Goal: Task Accomplishment & Management: Complete application form

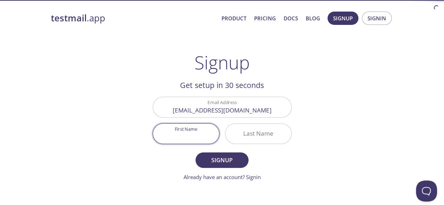
click at [200, 128] on input "First Name" at bounding box center [186, 134] width 66 height 20
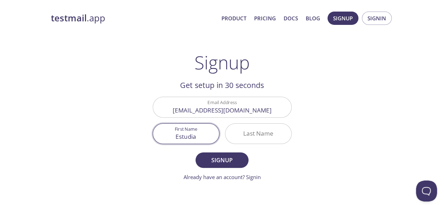
type input "Estudia"
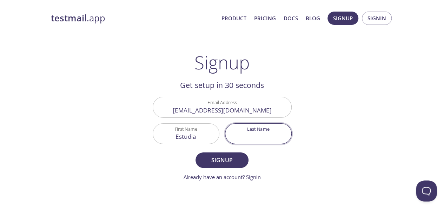
click at [252, 131] on input "Last Name" at bounding box center [259, 134] width 66 height 20
type input "Med"
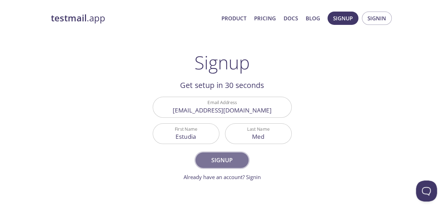
click at [232, 163] on span "Signup" at bounding box center [221, 161] width 37 height 10
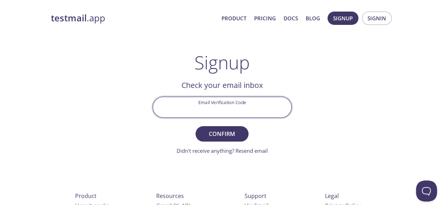
click at [228, 109] on input "Email Verification Code" at bounding box center [222, 107] width 138 height 20
paste input "LEDAC4K"
type input "LEDAC4K"
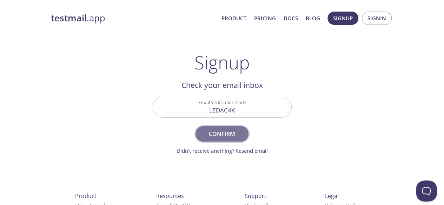
click at [230, 136] on span "Confirm" at bounding box center [221, 134] width 37 height 10
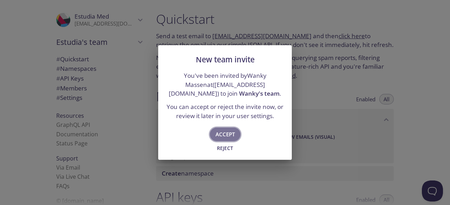
click at [223, 133] on span "Accept" at bounding box center [224, 134] width 19 height 9
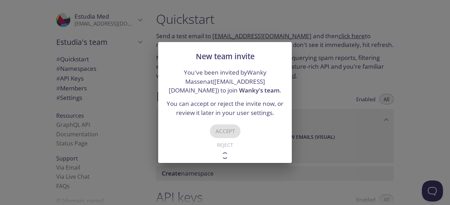
type input "Wanky's team"
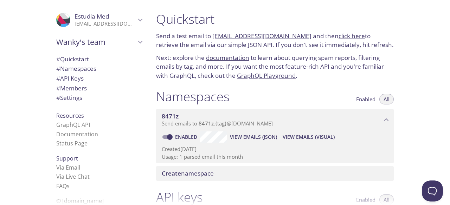
scroll to position [180, 0]
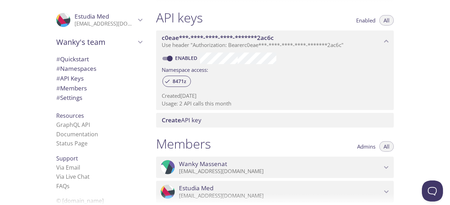
click at [449, 202] on div at bounding box center [225, 199] width 450 height 11
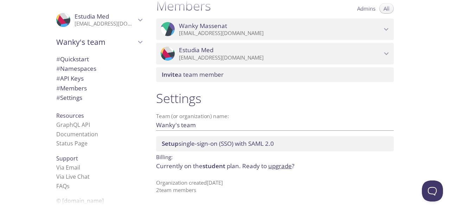
click at [204, 58] on p "[EMAIL_ADDRESS][DOMAIN_NAME]" at bounding box center [280, 57] width 203 height 7
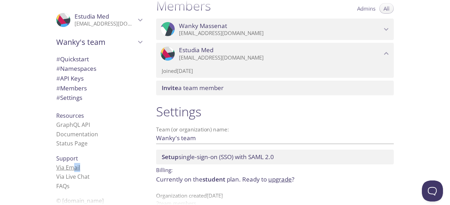
drag, startPoint x: 77, startPoint y: 169, endPoint x: 65, endPoint y: 170, distance: 11.2
click at [65, 170] on li "Via Email" at bounding box center [99, 167] width 86 height 9
click at [65, 170] on link "Via Email" at bounding box center [68, 168] width 24 height 8
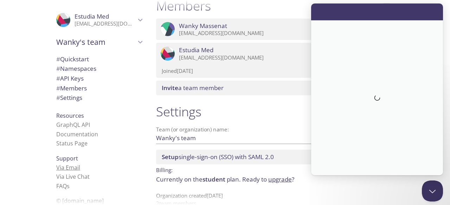
scroll to position [0, 0]
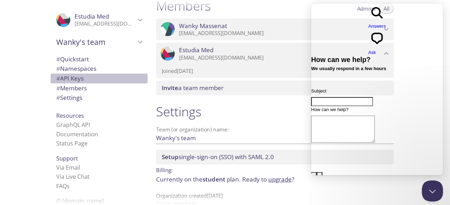
click at [70, 81] on span "# API Keys" at bounding box center [69, 78] width 27 height 8
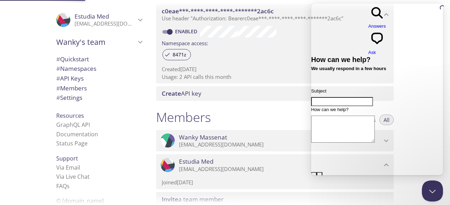
scroll to position [190, 0]
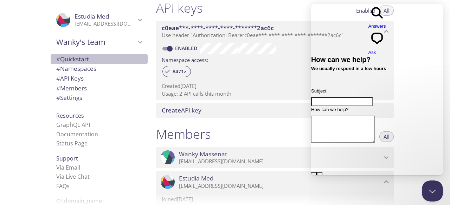
click at [93, 56] on span "# Quickstart" at bounding box center [99, 59] width 86 height 9
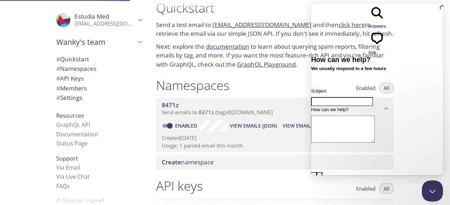
scroll to position [11, 0]
click at [301, 80] on div "Namespaces Enabled All" at bounding box center [274, 87] width 237 height 18
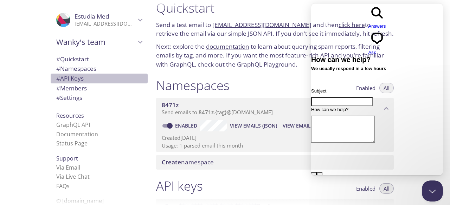
click at [74, 81] on span "# API Keys" at bounding box center [69, 78] width 27 height 8
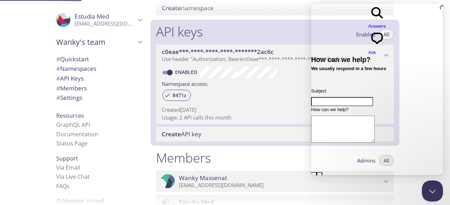
scroll to position [190, 0]
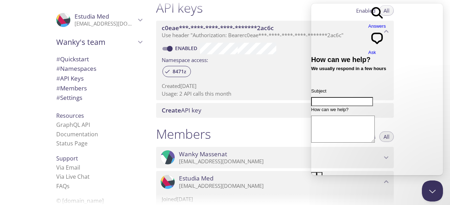
click at [326, 137] on form "Subject How can we help? image-plus emoji cross-large Send a message" at bounding box center [377, 206] width 132 height 236
click at [269, 127] on div "Members Admins All" at bounding box center [274, 135] width 237 height 18
click at [68, 148] on link "Status Page" at bounding box center [71, 144] width 31 height 8
